Goal: Task Accomplishment & Management: Complete application form

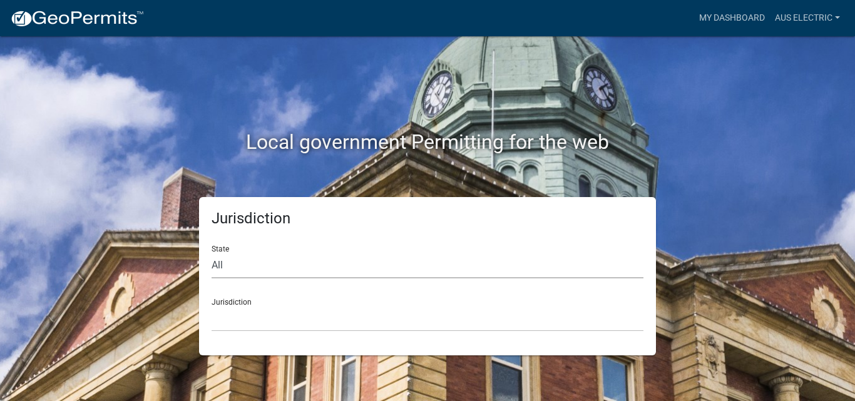
click at [281, 263] on select "All [US_STATE] [US_STATE] [US_STATE] [US_STATE] [US_STATE] [US_STATE] [US_STATE…" at bounding box center [427, 266] width 432 height 26
select select "[US_STATE]"
click at [211, 253] on select "All [US_STATE] [US_STATE] [US_STATE] [US_STATE] [US_STATE] [US_STATE] [US_STATE…" at bounding box center [427, 266] width 432 height 26
click at [277, 321] on select "City of [GEOGRAPHIC_DATA], [US_STATE] City of [GEOGRAPHIC_DATA], [US_STATE] Cit…" at bounding box center [427, 319] width 432 height 26
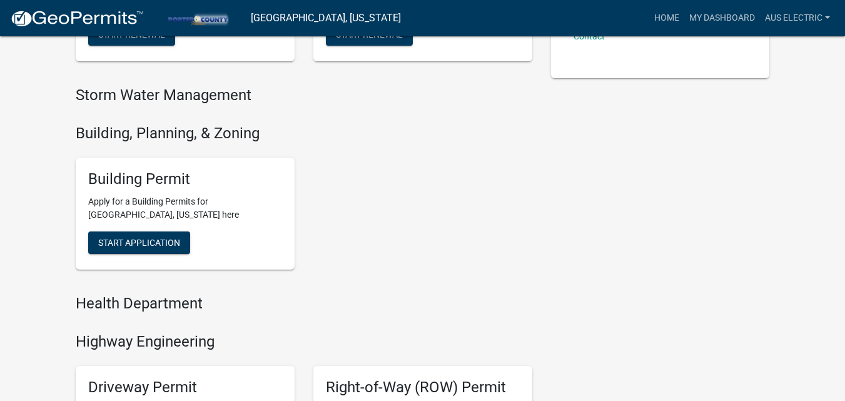
scroll to position [372, 0]
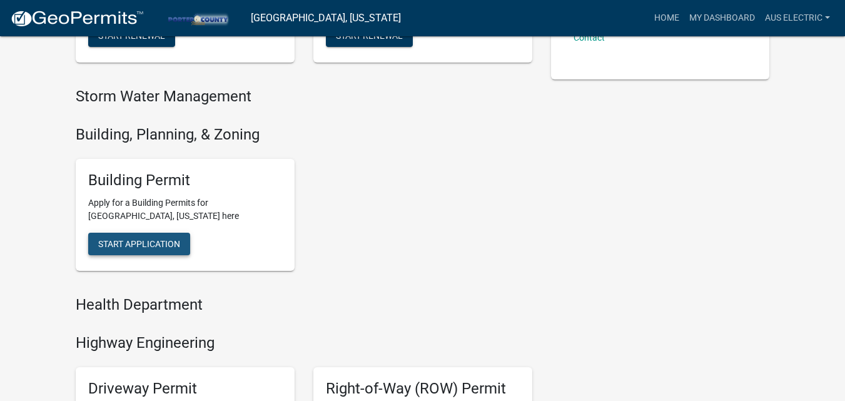
click at [140, 249] on span "Start Application" at bounding box center [139, 244] width 82 height 10
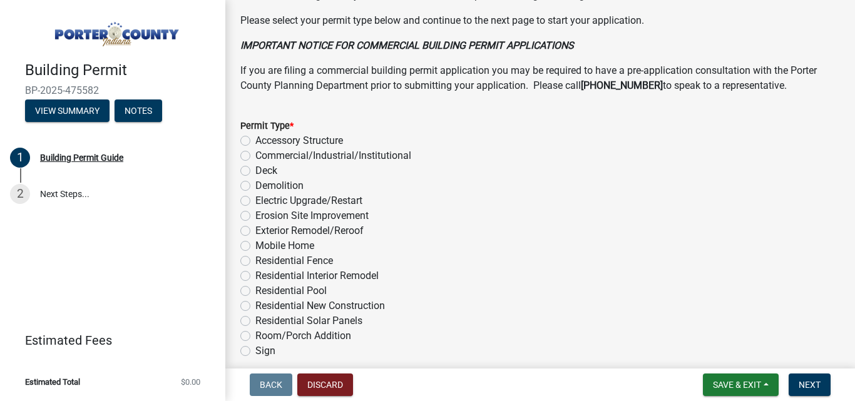
scroll to position [1062, 0]
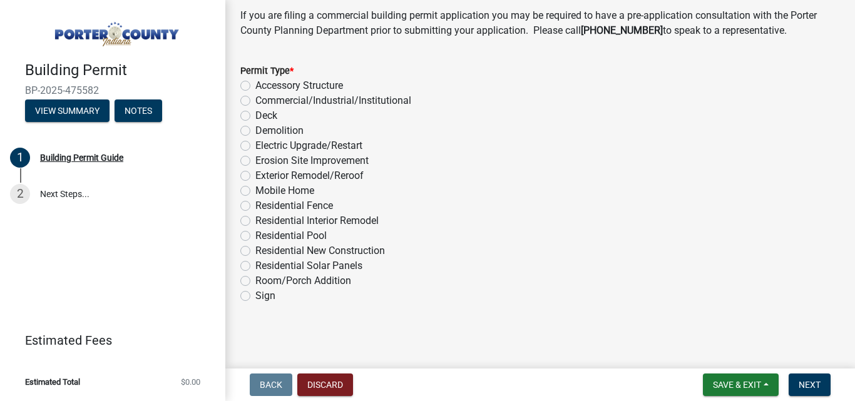
click at [255, 146] on label "Electric Upgrade/Restart" at bounding box center [308, 145] width 107 height 15
click at [255, 146] on input "Electric Upgrade/Restart" at bounding box center [259, 142] width 8 height 8
radio input "true"
click at [808, 385] on span "Next" at bounding box center [809, 385] width 22 height 10
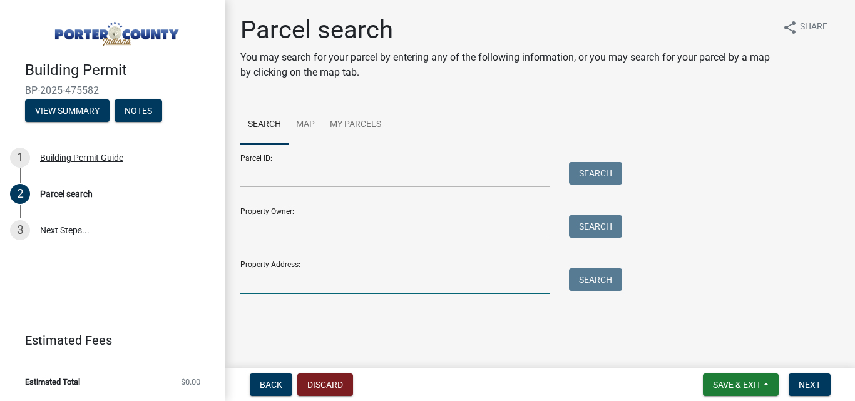
click at [322, 286] on input "Property Address:" at bounding box center [395, 281] width 310 height 26
click at [585, 282] on button "Search" at bounding box center [595, 279] width 53 height 23
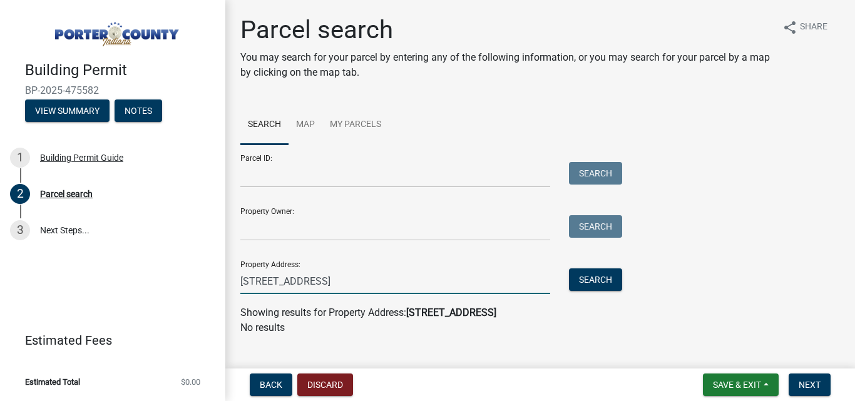
click at [365, 285] on input "[STREET_ADDRESS]" at bounding box center [395, 281] width 310 height 26
type input "[STREET_ADDRESS]"
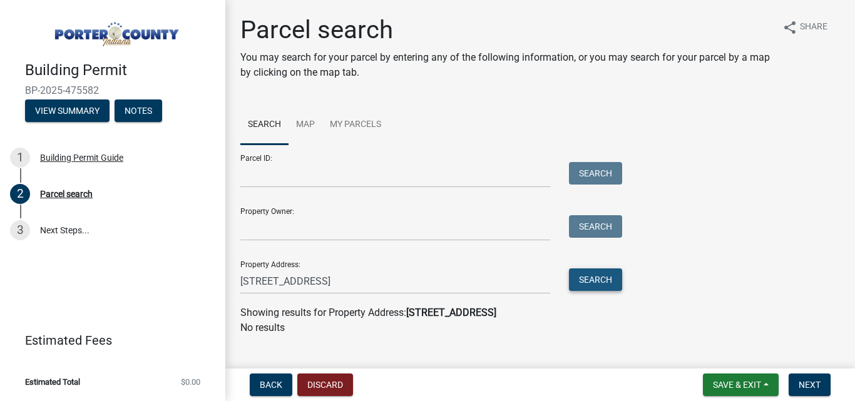
click at [570, 284] on button "Search" at bounding box center [595, 279] width 53 height 23
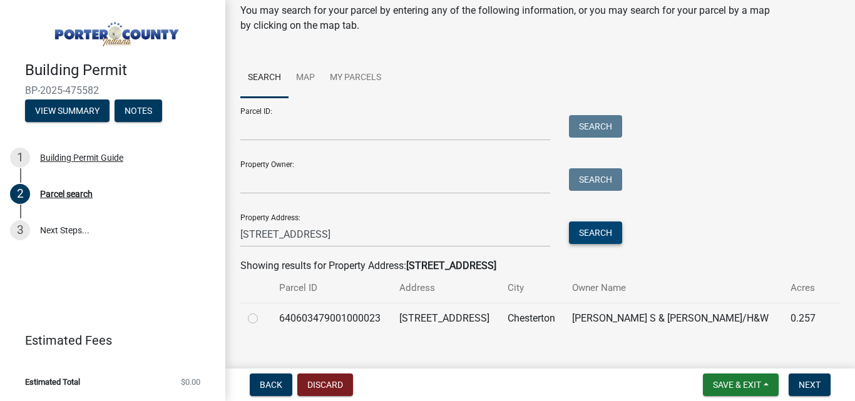
scroll to position [66, 0]
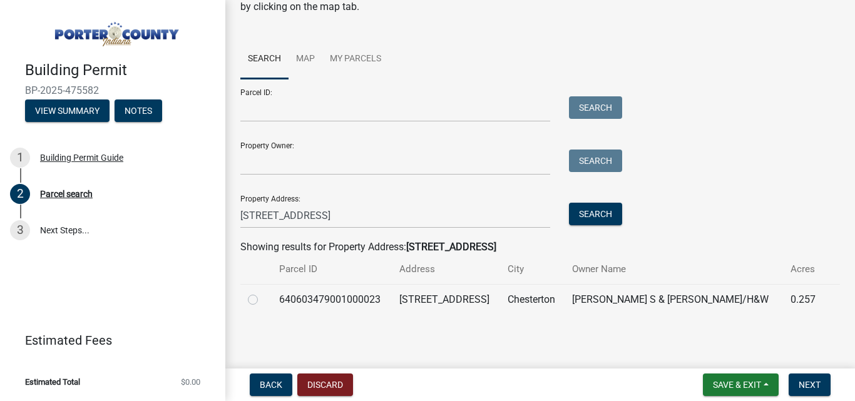
click at [263, 292] on label at bounding box center [263, 292] width 0 height 0
click at [263, 300] on input "radio" at bounding box center [267, 296] width 8 height 8
radio input "true"
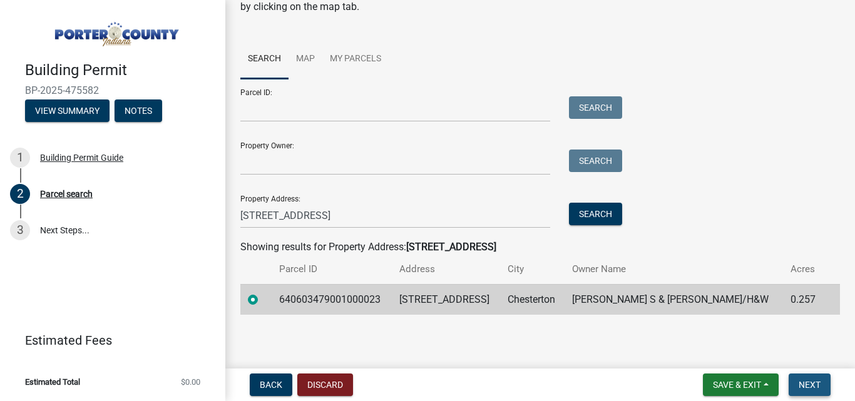
click at [818, 385] on span "Next" at bounding box center [809, 385] width 22 height 10
click at [811, 385] on span "Next" at bounding box center [809, 385] width 22 height 10
